Goal: Check status

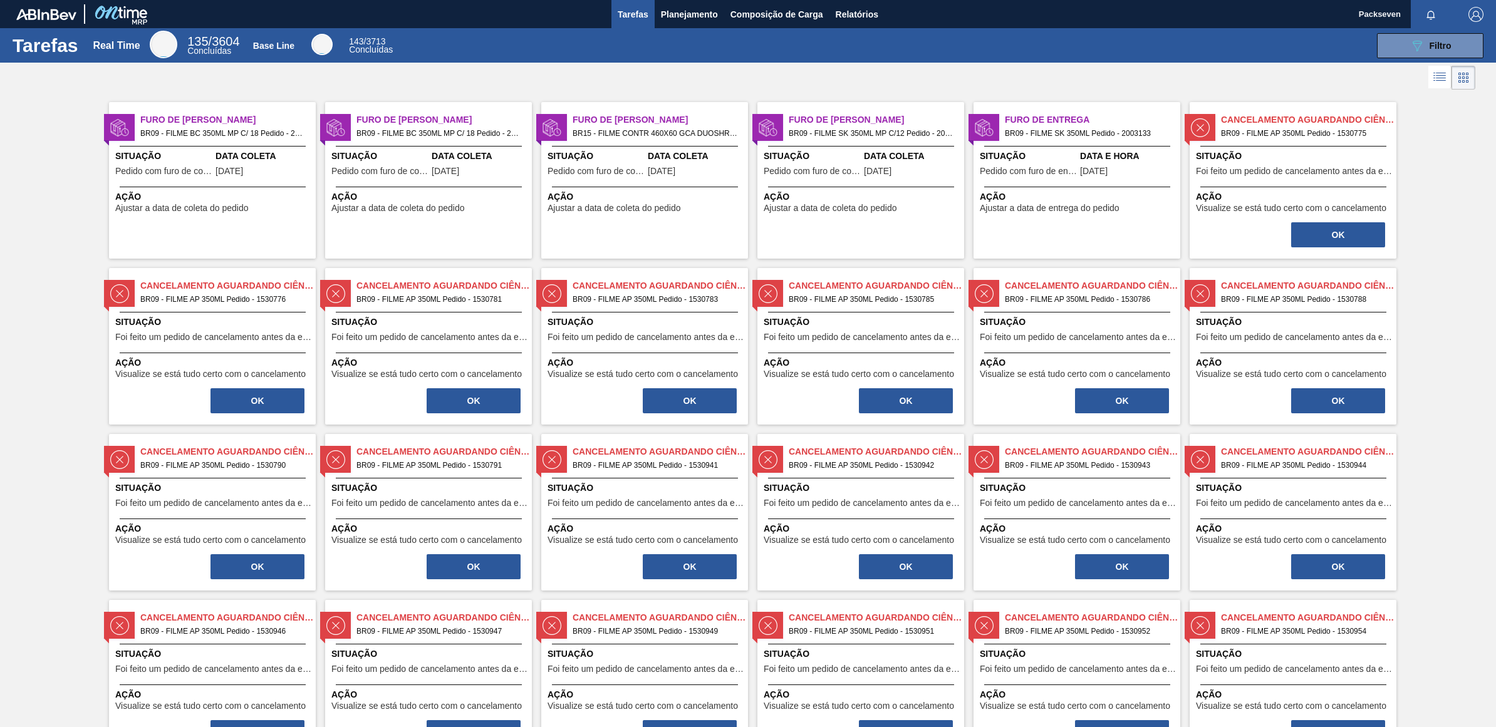
click at [1098, 153] on span "Data e Hora" at bounding box center [1128, 156] width 97 height 13
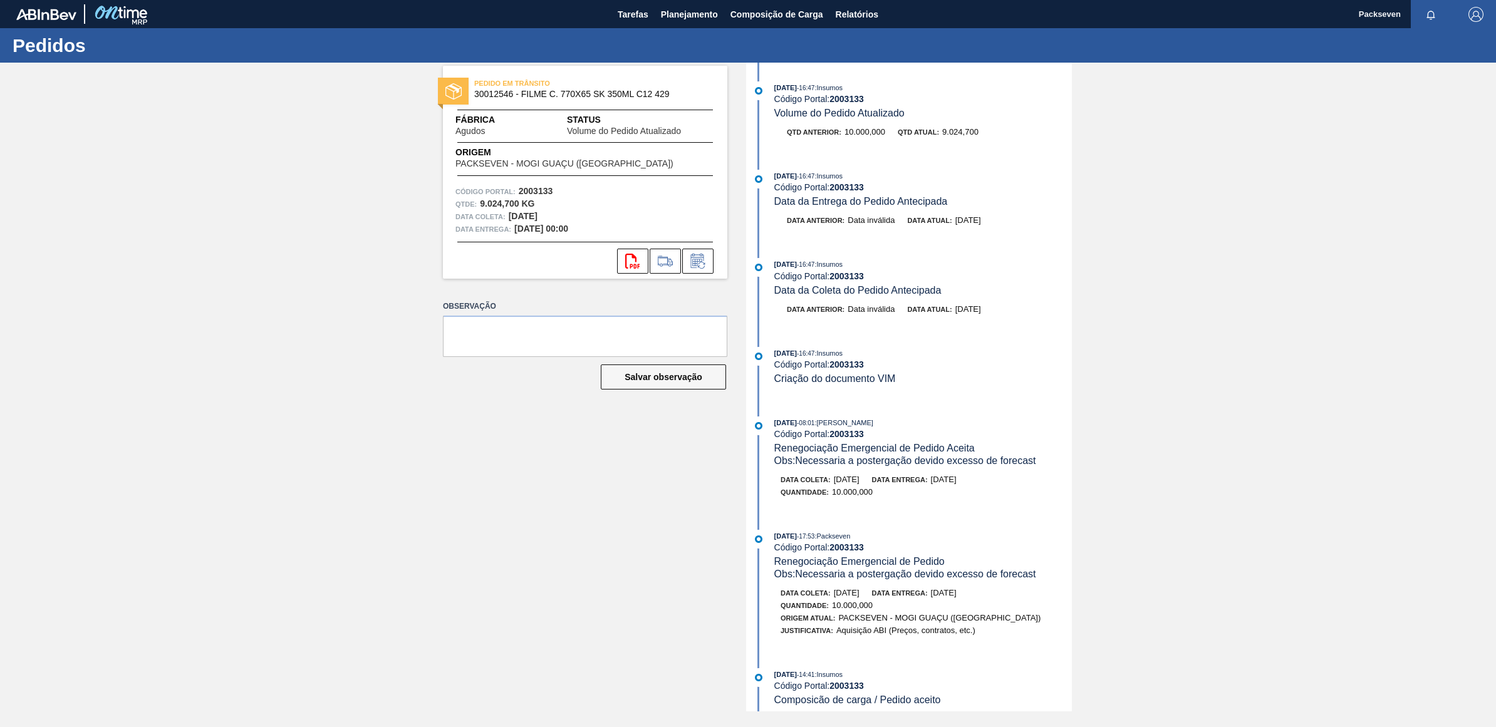
click at [959, 130] on span "9.024,700" at bounding box center [960, 131] width 36 height 9
click at [587, 124] on span "Status" at bounding box center [641, 119] width 148 height 13
click at [628, 262] on icon "svg{fill:#ff0000}" at bounding box center [632, 261] width 15 height 15
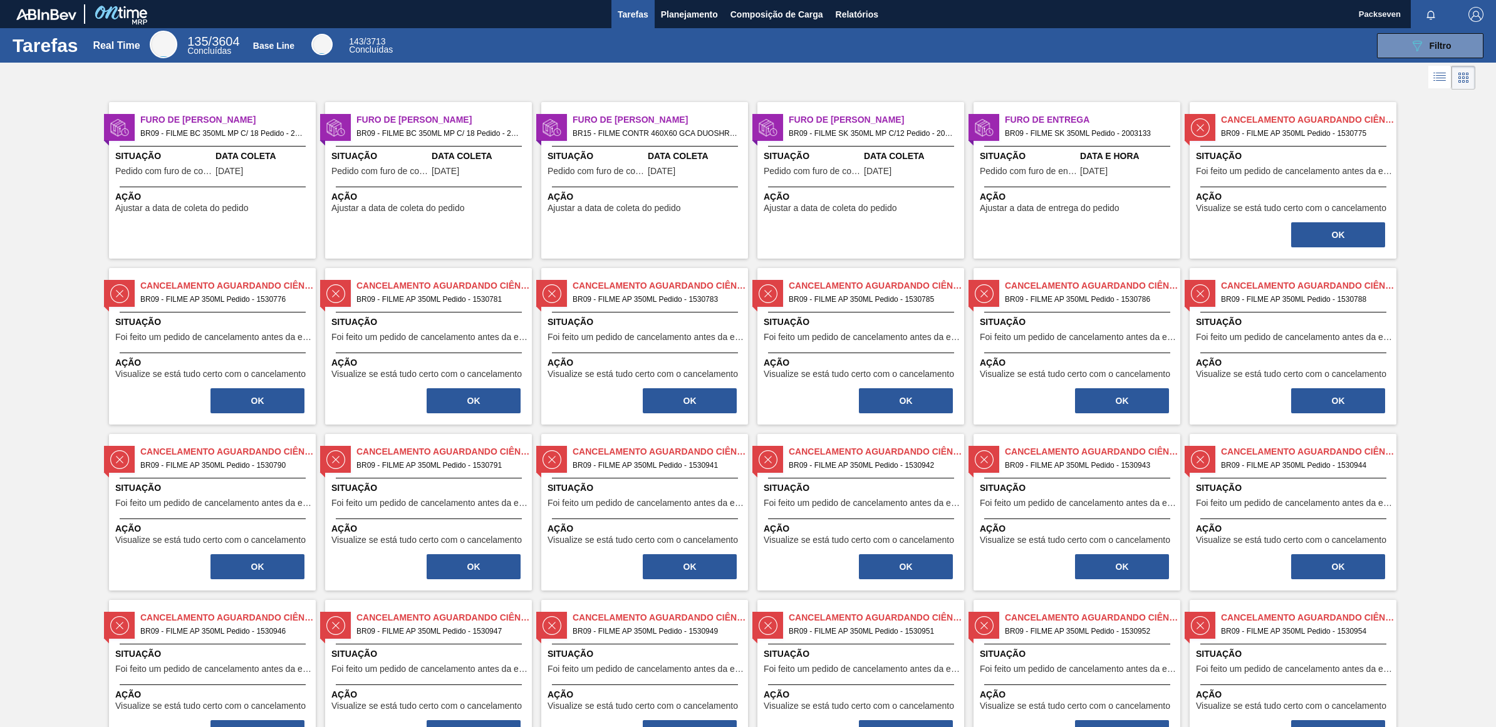
click at [412, 174] on span "Pedido com furo de coleta" at bounding box center [379, 171] width 97 height 9
click at [390, 147] on div at bounding box center [429, 146] width 186 height 1
